Goal: Task Accomplishment & Management: Complete application form

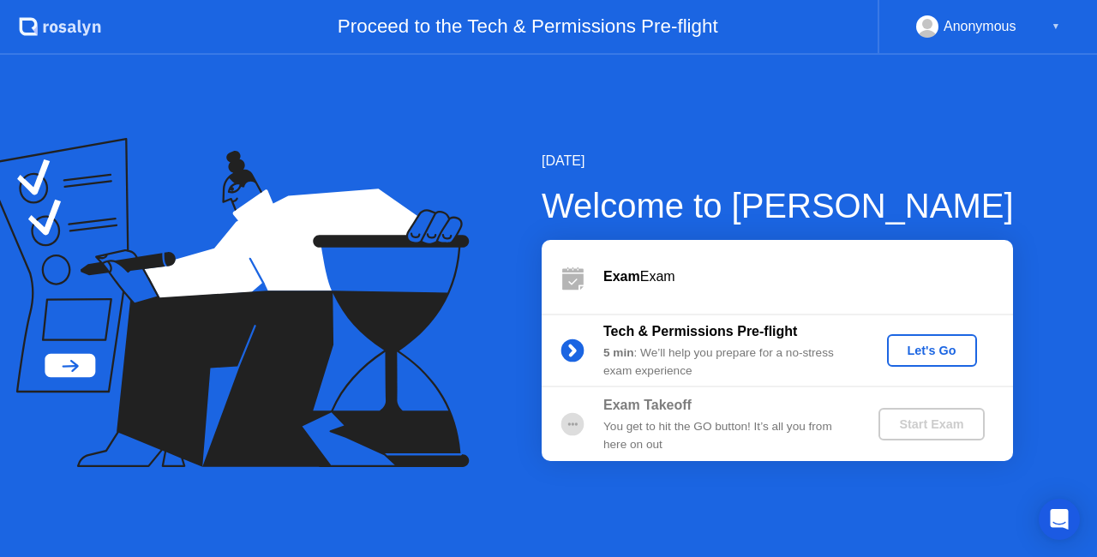
click at [966, 346] on div "Let's Go" at bounding box center [932, 351] width 76 height 14
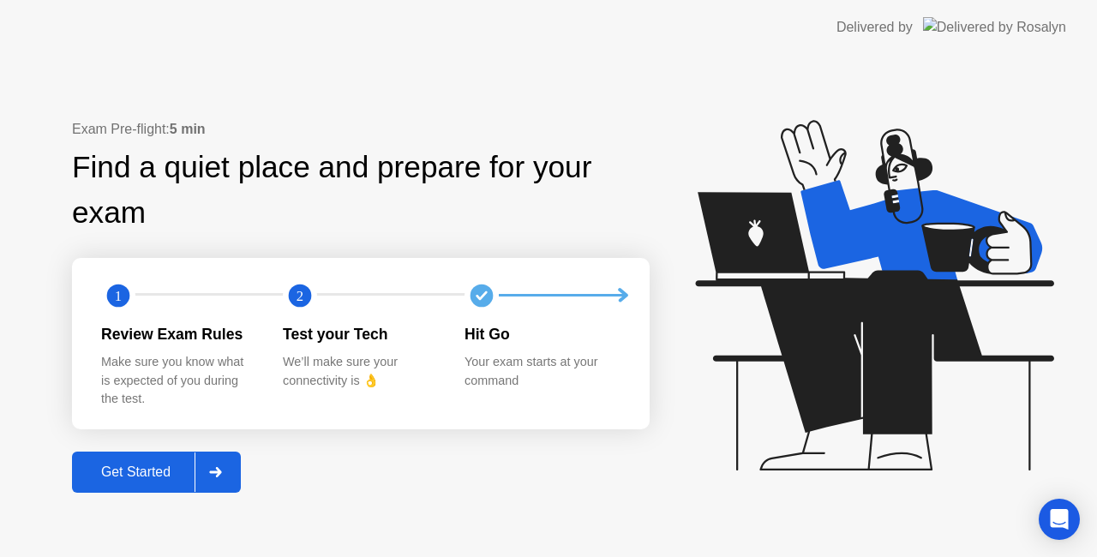
click at [177, 473] on div "Get Started" at bounding box center [135, 472] width 117 height 15
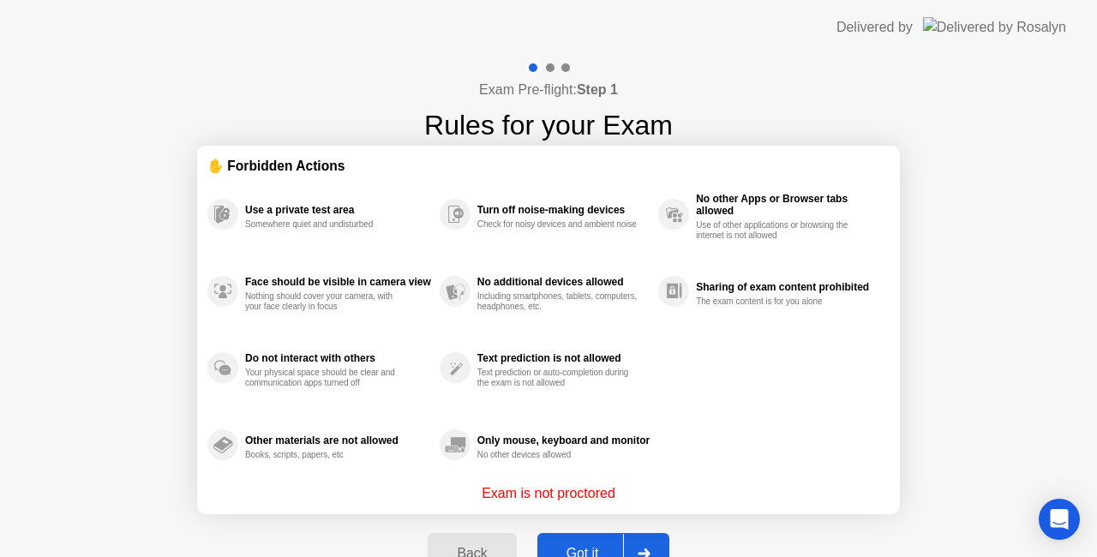
click at [586, 542] on button "Got it" at bounding box center [603, 553] width 132 height 41
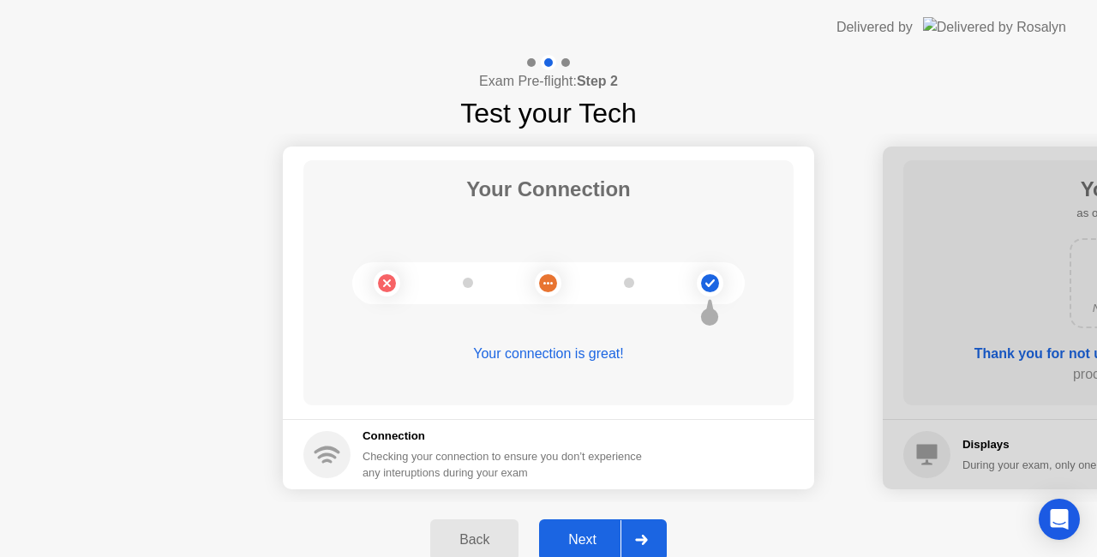
click at [598, 532] on div "Next" at bounding box center [582, 539] width 76 height 15
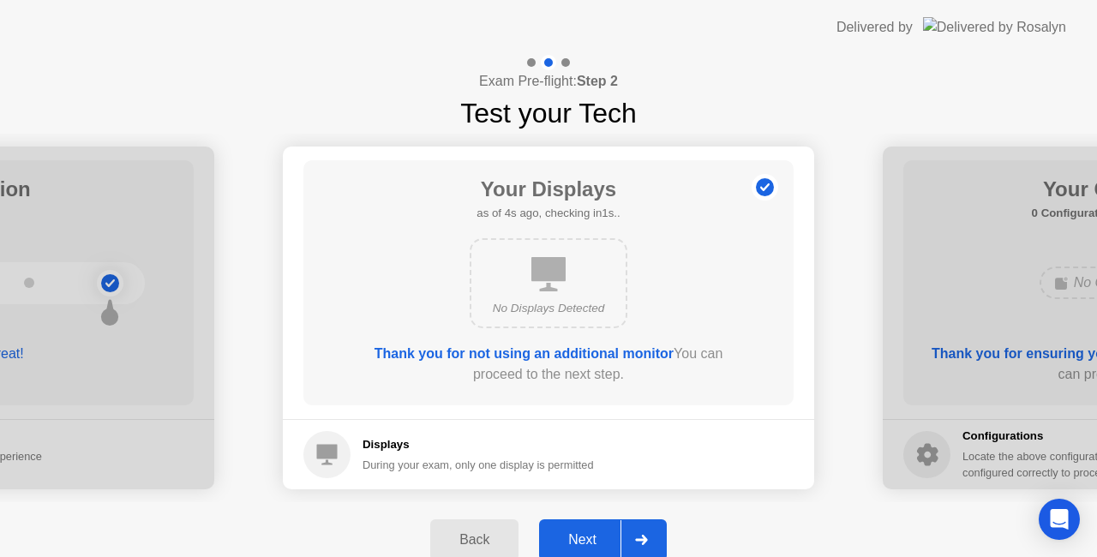
click at [598, 532] on div "Next" at bounding box center [582, 539] width 76 height 15
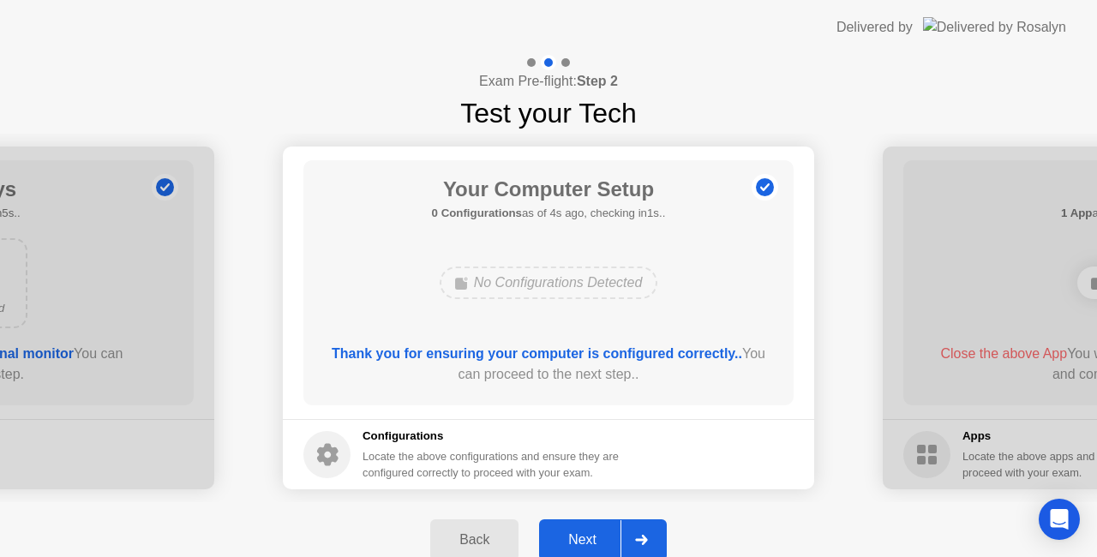
click at [598, 529] on button "Next" at bounding box center [603, 539] width 128 height 41
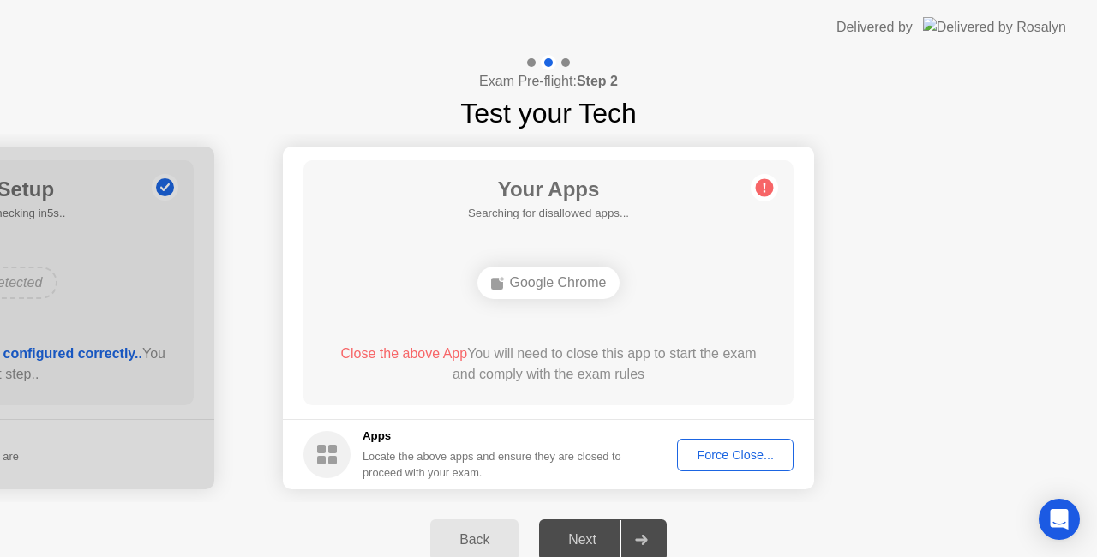
click at [569, 287] on div "Google Chrome" at bounding box center [548, 283] width 143 height 33
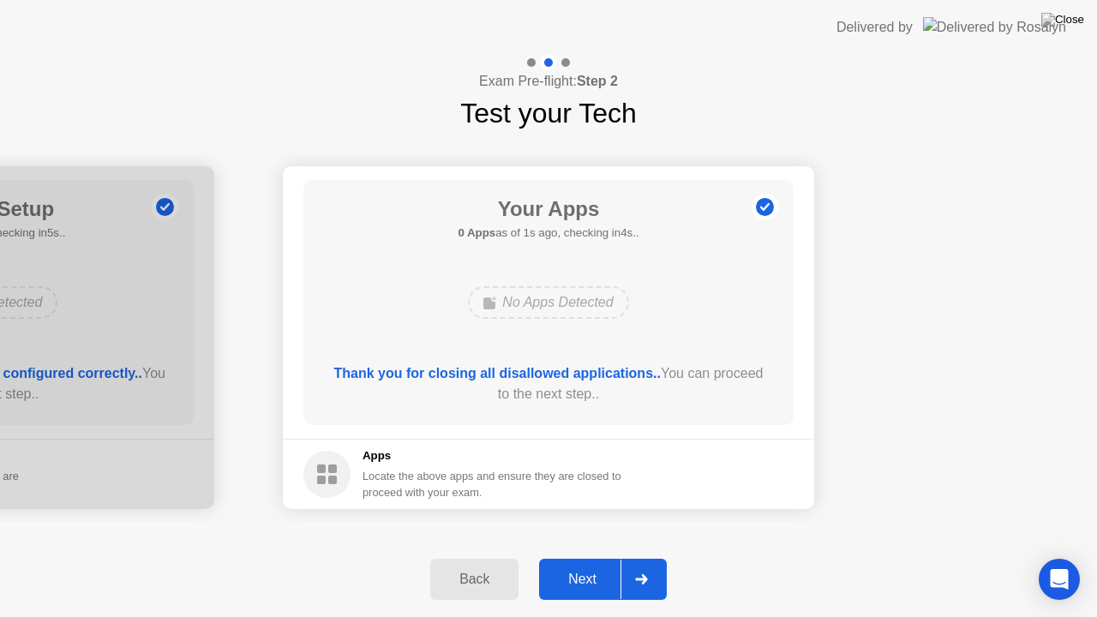
click at [581, 556] on button "Next" at bounding box center [603, 579] width 128 height 41
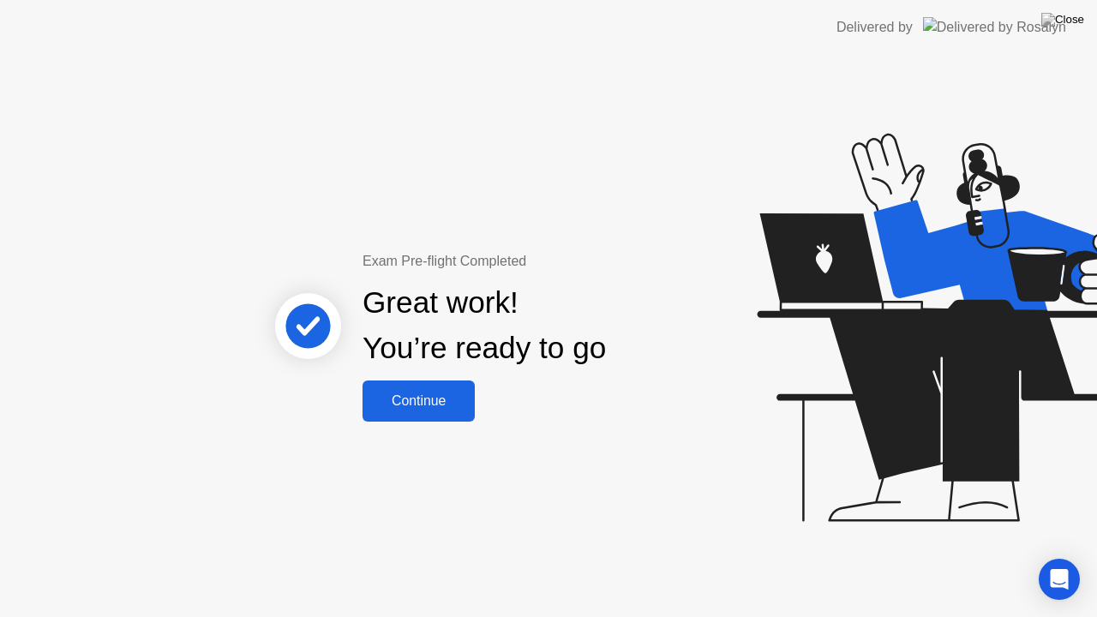
click at [456, 402] on div "Continue" at bounding box center [419, 400] width 102 height 15
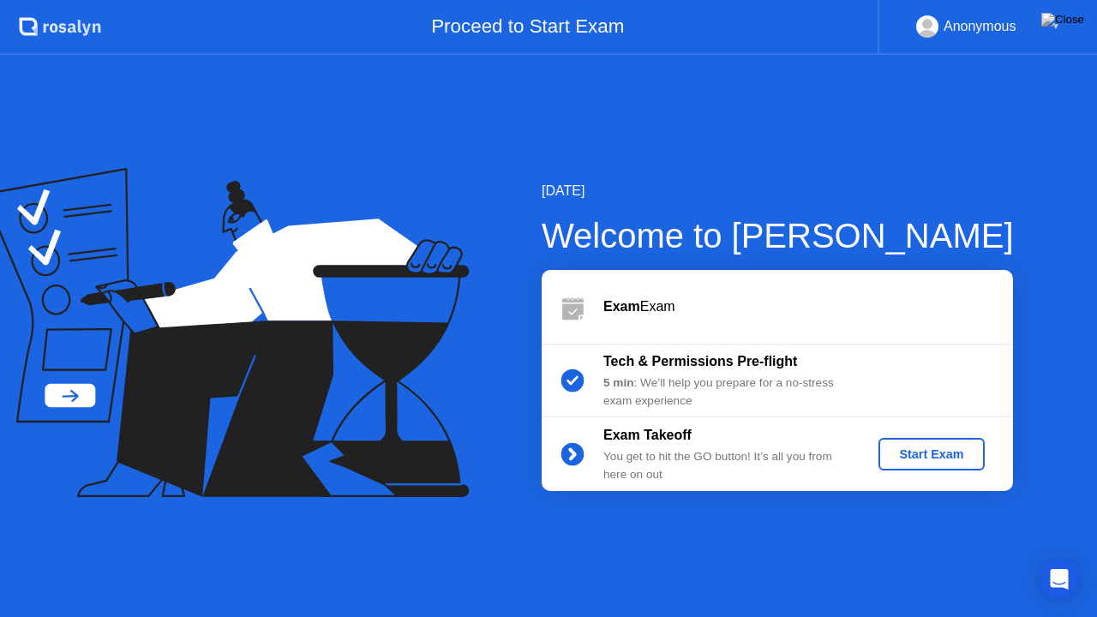
click at [960, 458] on div "Start Exam" at bounding box center [931, 454] width 92 height 14
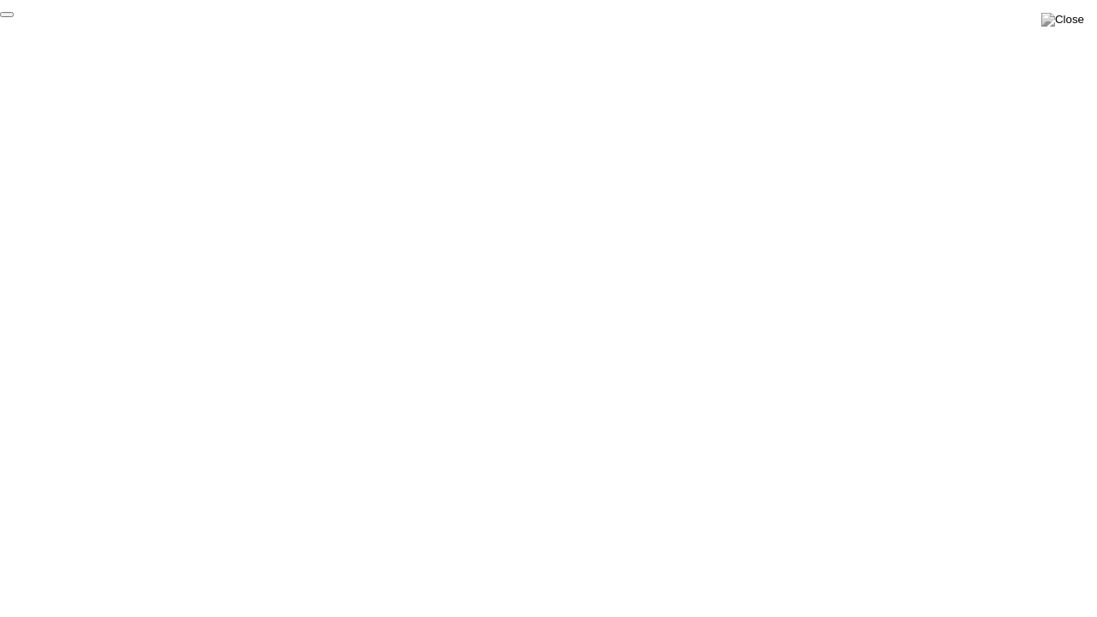
click div "End Proctoring Session"
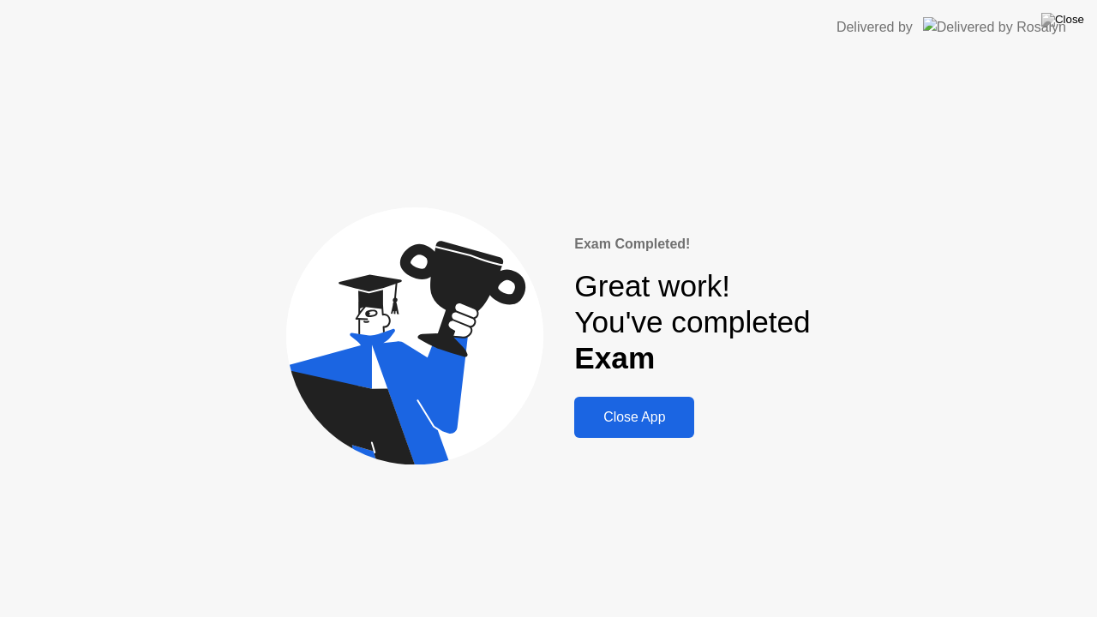
click at [667, 419] on div "Close App" at bounding box center [634, 417] width 110 height 15
